Goal: Transaction & Acquisition: Purchase product/service

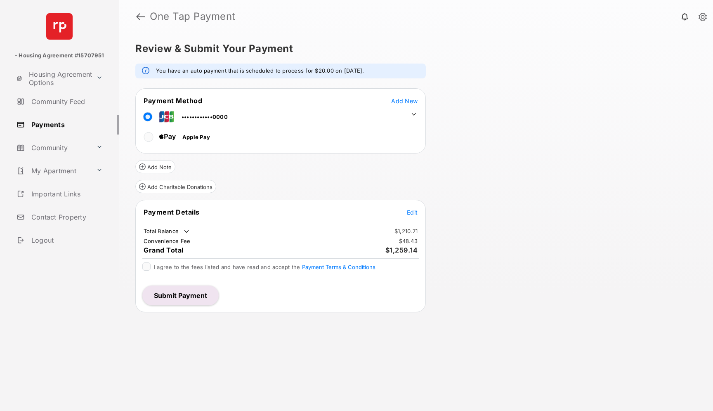
click at [397, 99] on span "Add New" at bounding box center [404, 100] width 26 height 7
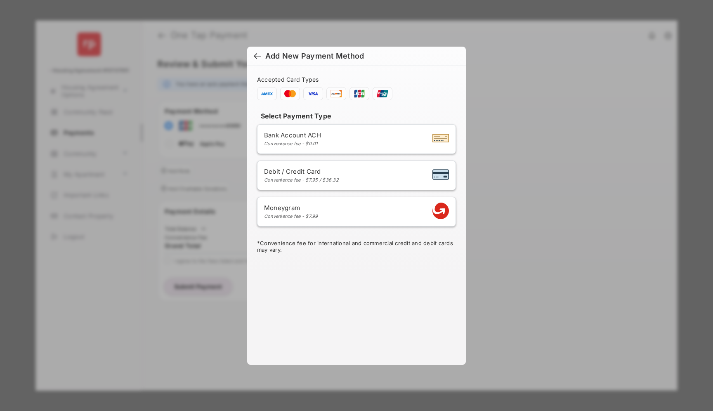
click at [293, 168] on span "Debit / Credit Card" at bounding box center [301, 172] width 75 height 8
select select "**"
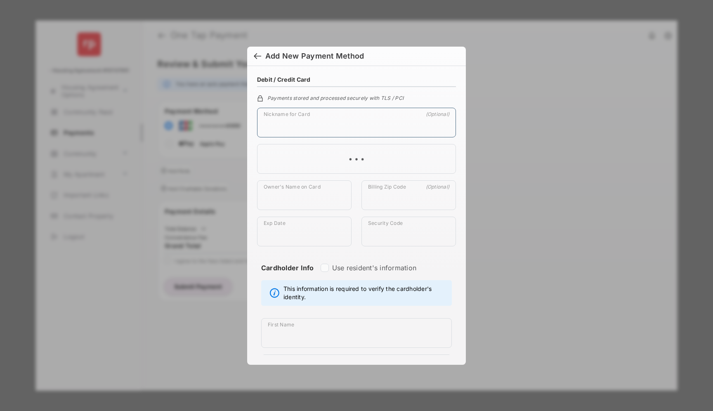
click at [286, 129] on input "Nickname for Card" at bounding box center [356, 123] width 199 height 30
click at [254, 54] on div at bounding box center [257, 56] width 7 height 9
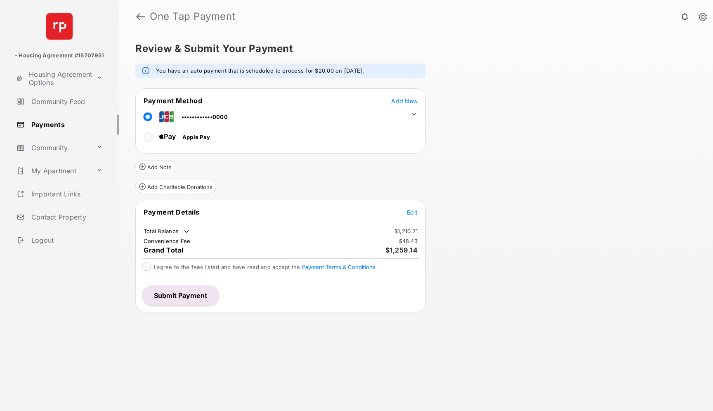
click at [142, 17] on link at bounding box center [140, 17] width 9 height 20
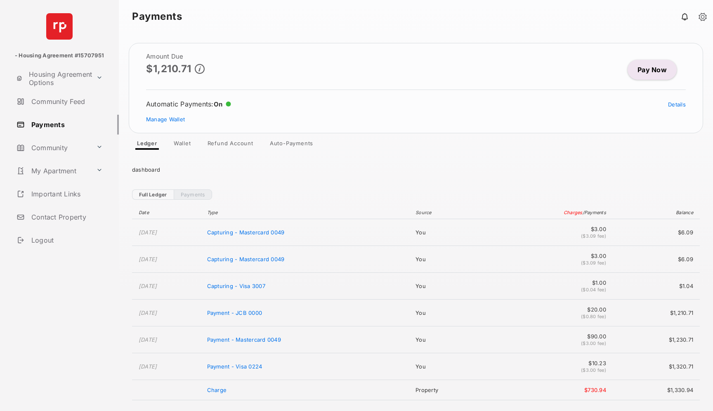
click at [643, 72] on link "Pay Now" at bounding box center [652, 70] width 49 height 20
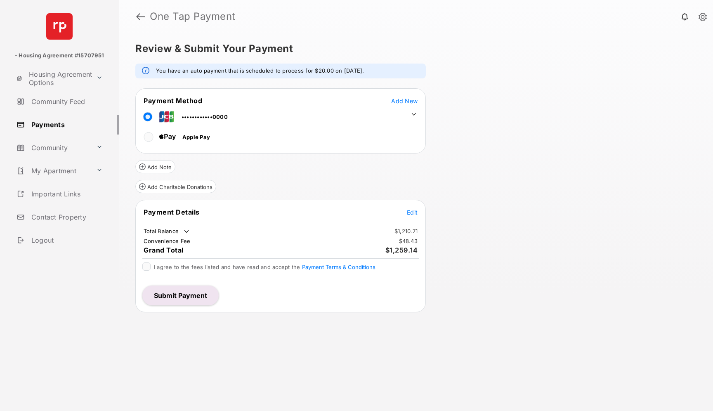
click at [397, 101] on span "Add New" at bounding box center [404, 100] width 26 height 7
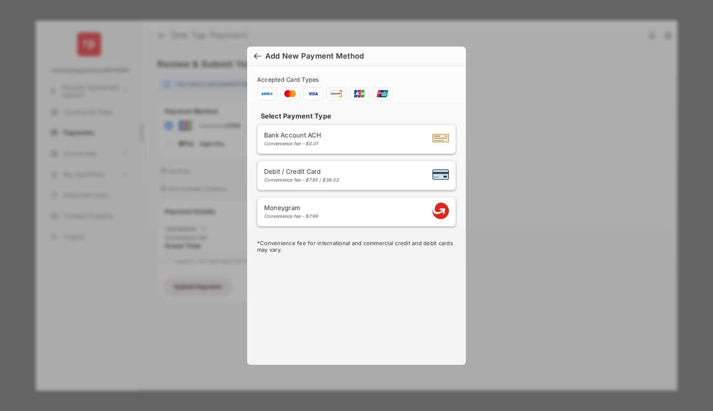
click at [286, 175] on span "Debit / Credit Card" at bounding box center [301, 172] width 75 height 8
select select "**"
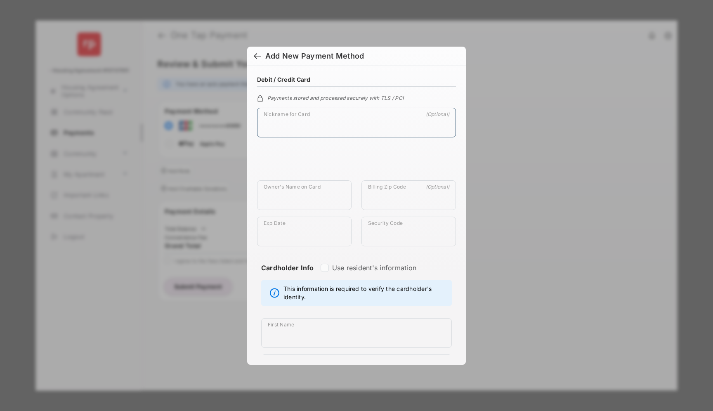
click at [300, 126] on input "Nickname for Card" at bounding box center [356, 123] width 199 height 30
click at [296, 202] on input "Owner's Name on Card" at bounding box center [304, 195] width 95 height 30
click at [381, 201] on input "Billing Zip Code" at bounding box center [409, 195] width 95 height 30
click at [305, 125] on input "Nickname for Card" at bounding box center [356, 123] width 199 height 30
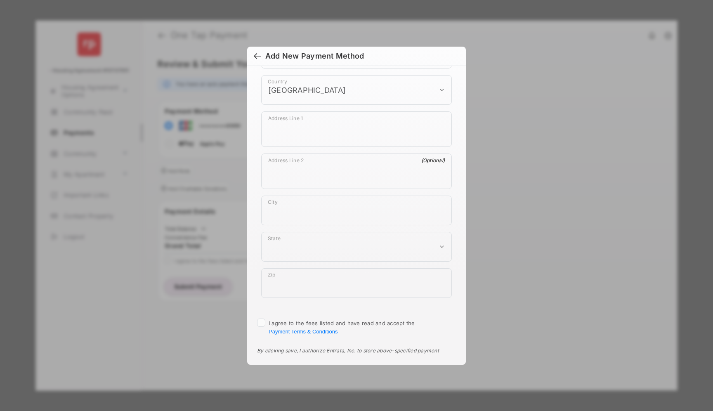
scroll to position [454, 0]
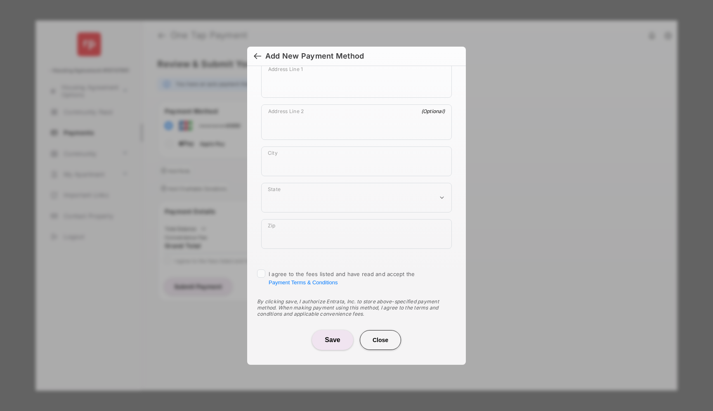
click at [370, 336] on button "Close" at bounding box center [380, 340] width 41 height 20
